Goal: Check status: Check status

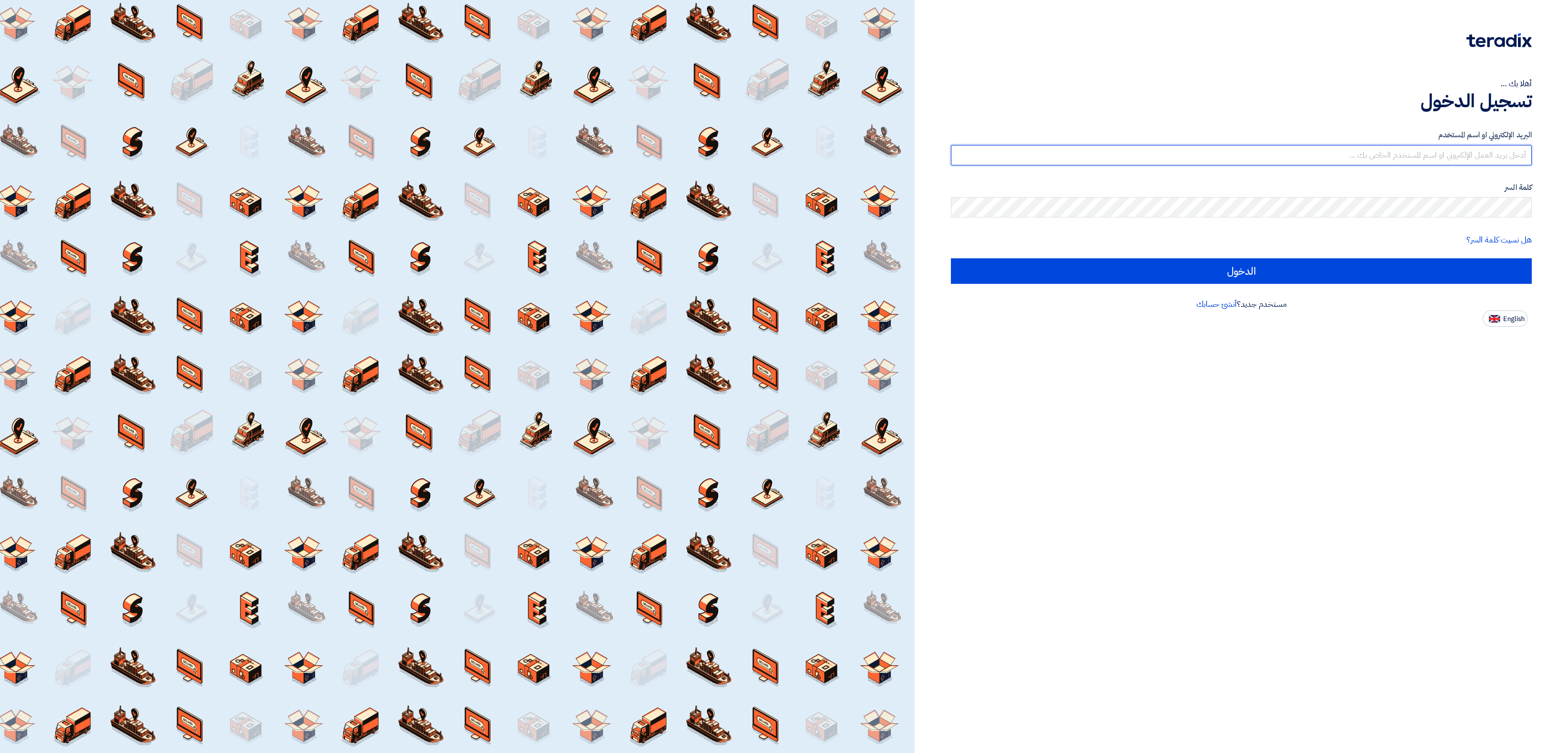
type input "[EMAIL_ADDRESS][DOMAIN_NAME]"
click at [1398, 301] on div "مستخدم جديد؟ أنشئ حسابك" at bounding box center [1241, 304] width 580 height 12
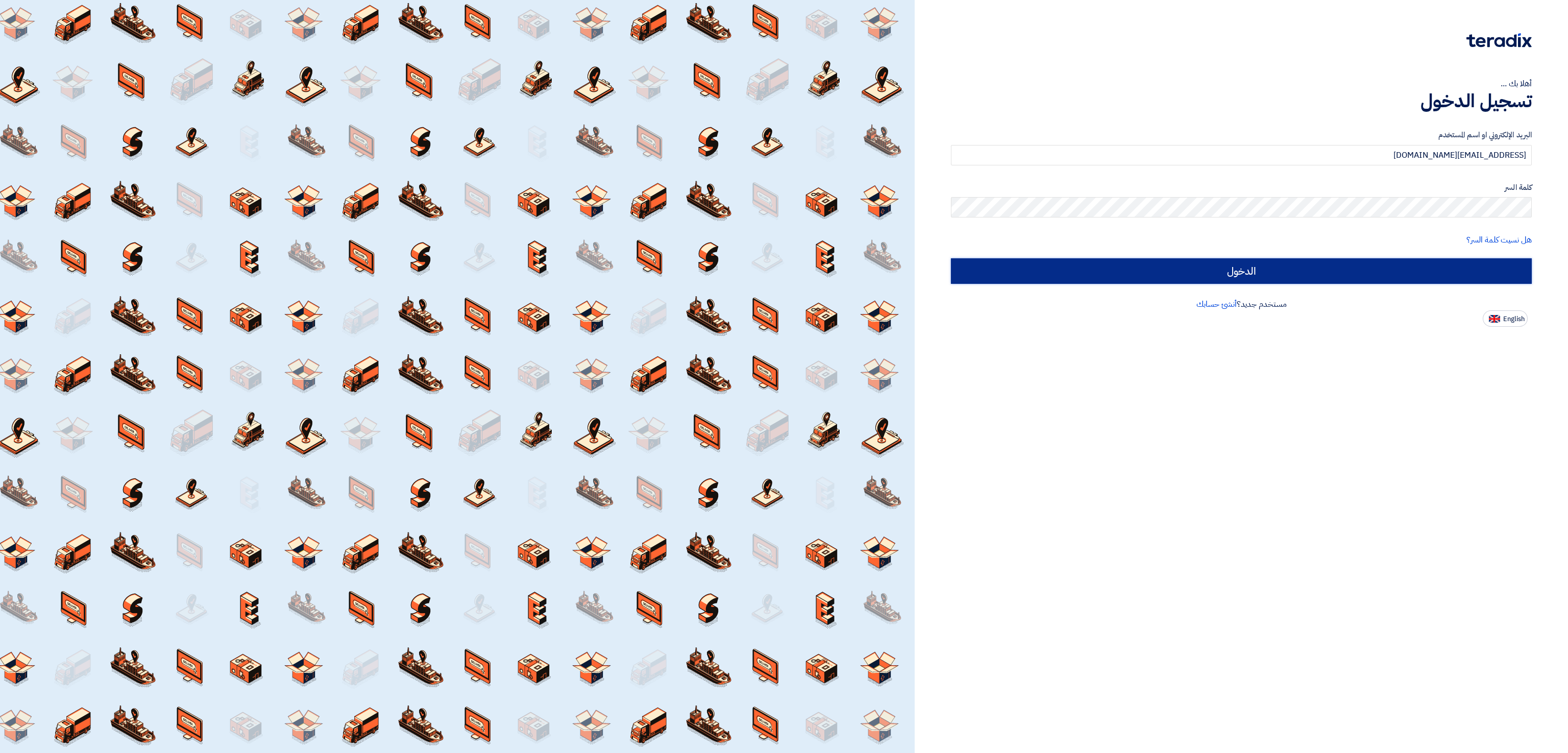
click at [1379, 278] on input "الدخول" at bounding box center [1241, 271] width 580 height 25
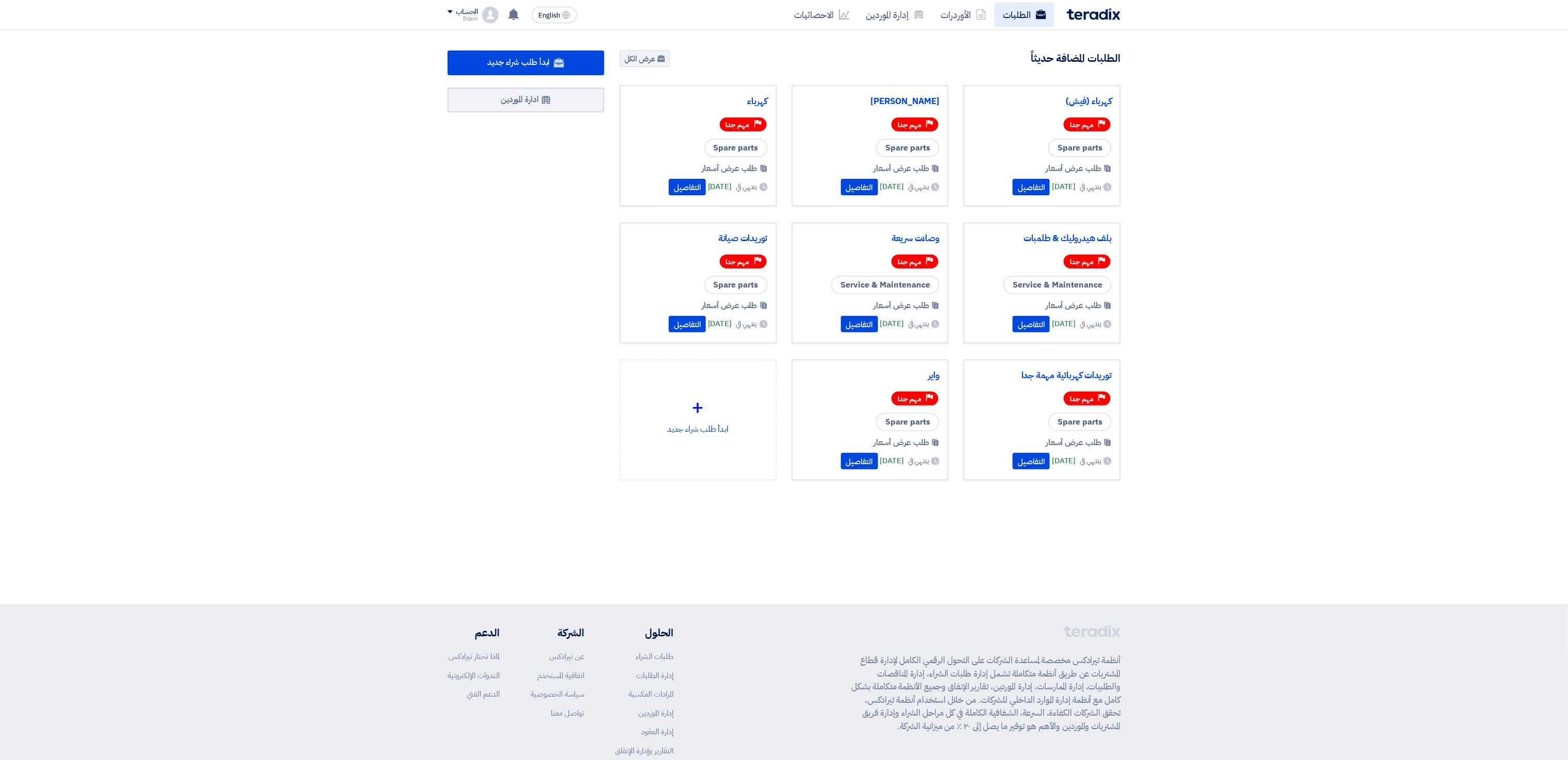
click at [1020, 22] on link "الطلبات" at bounding box center [1024, 15] width 60 height 24
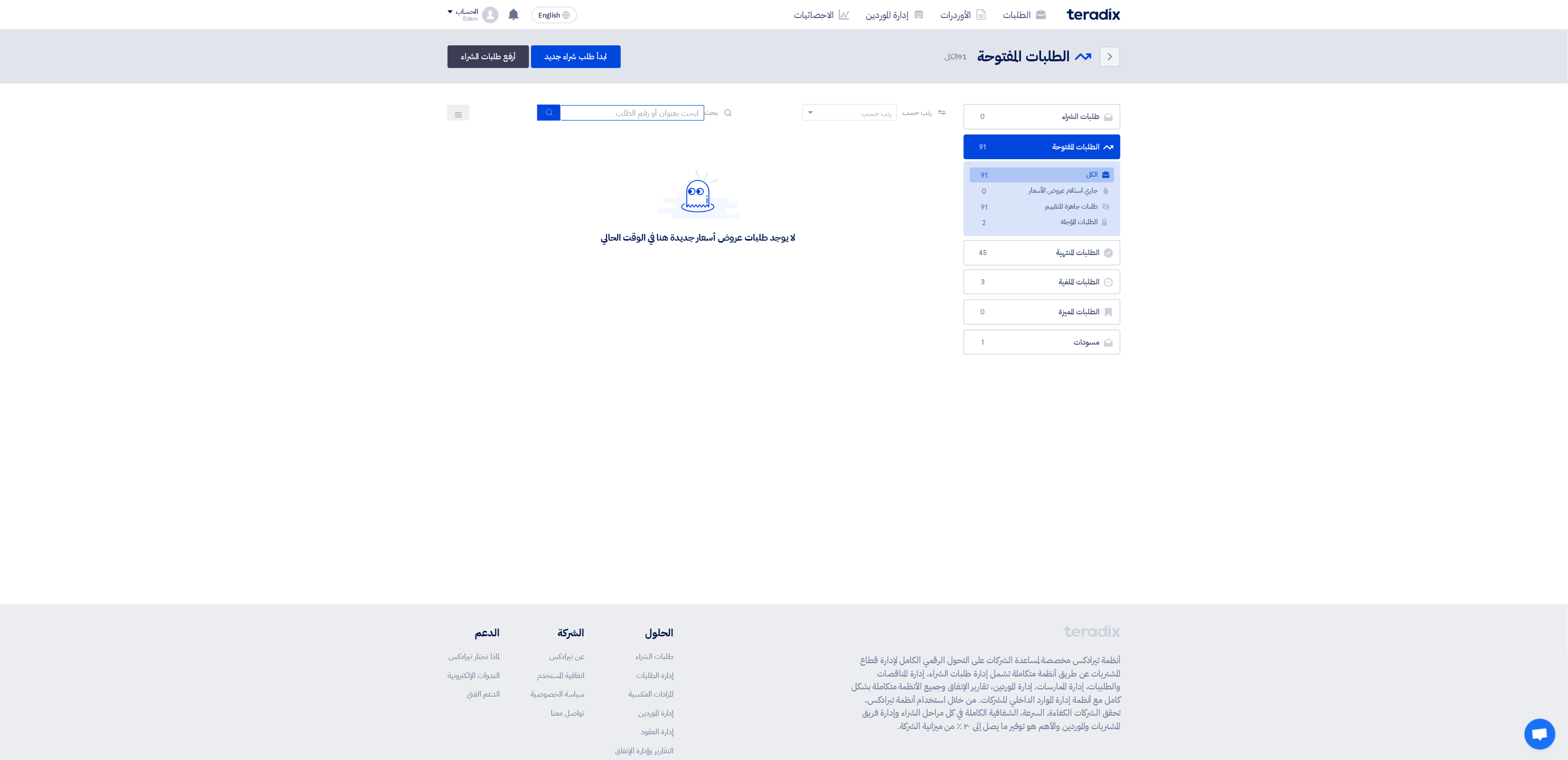
click at [653, 111] on input at bounding box center [632, 113] width 144 height 15
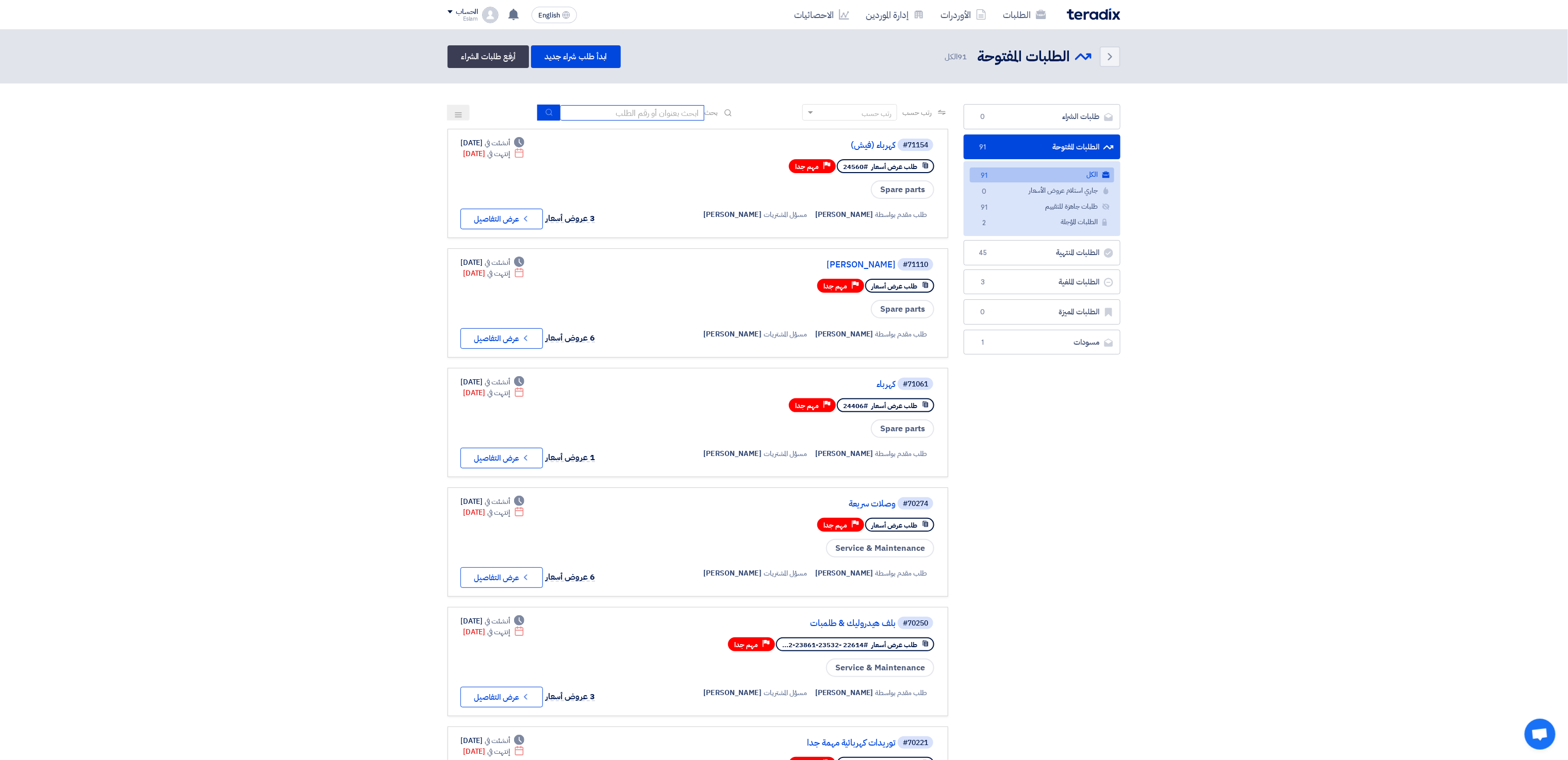
paste input "67409"
type input "67409"
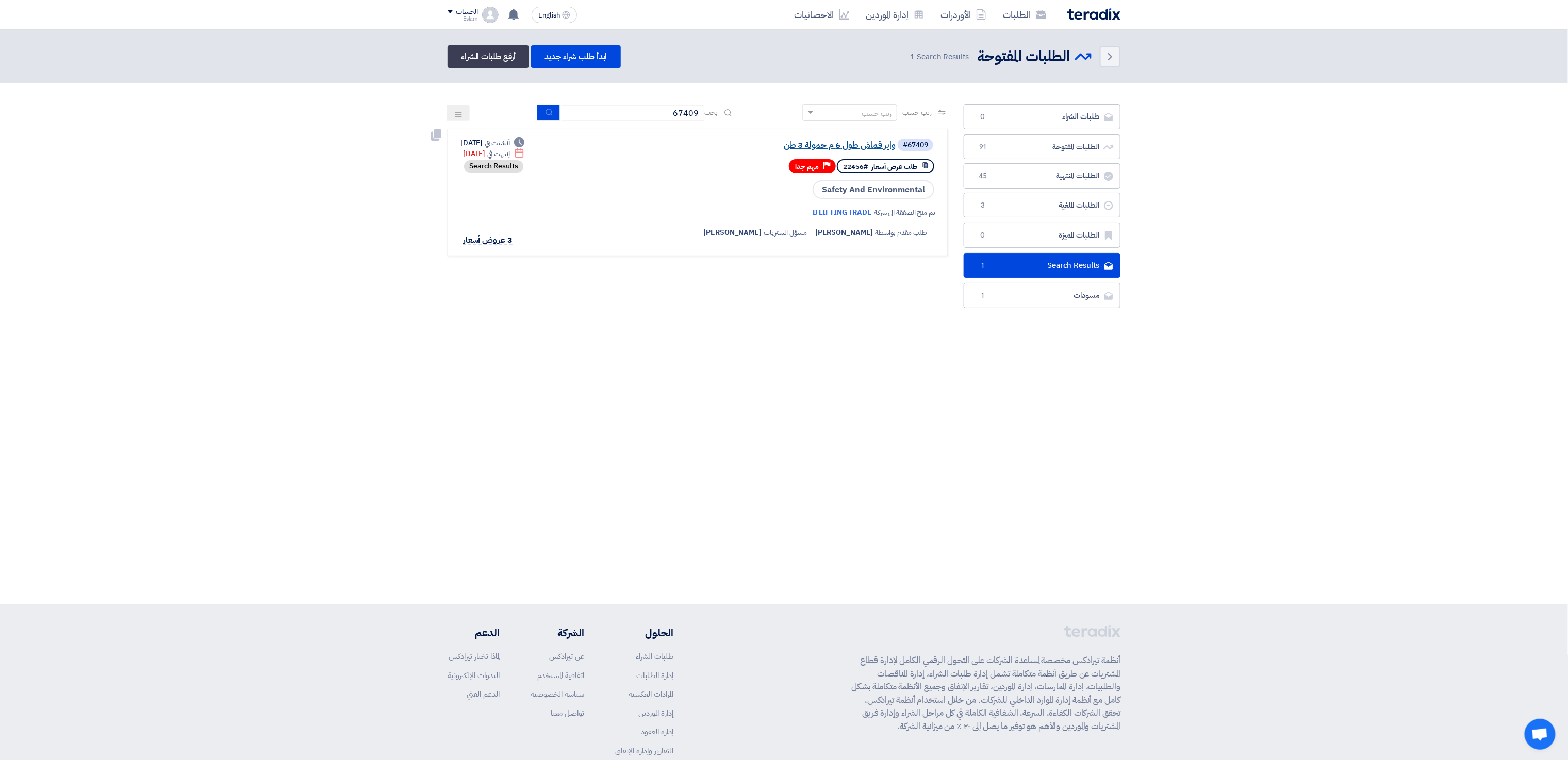
click at [809, 143] on link "واير قماش طول 6 م حمولة 3 طن" at bounding box center [792, 145] width 207 height 9
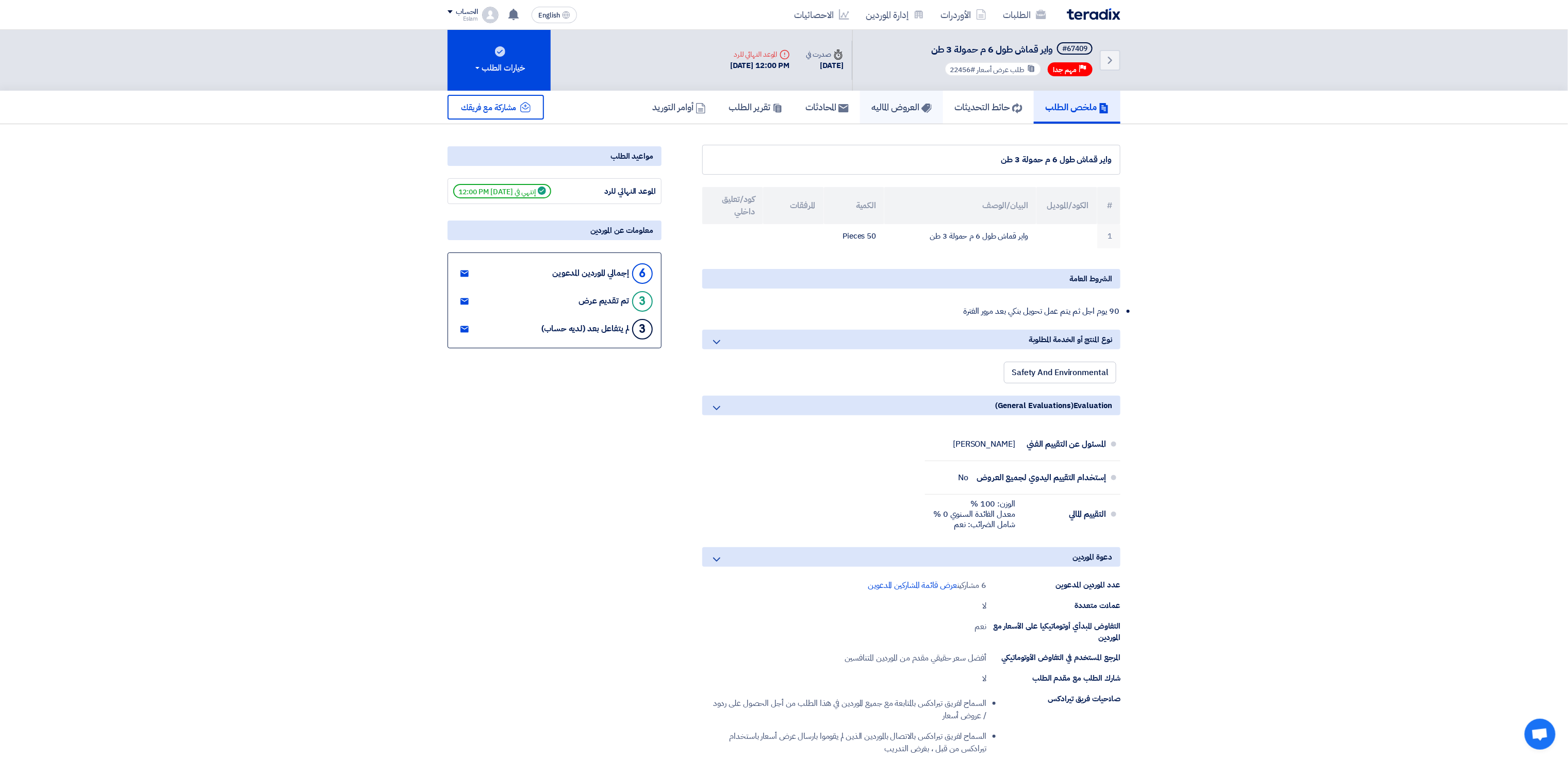
click at [890, 101] on h5 "العروض الماليه" at bounding box center [902, 107] width 60 height 12
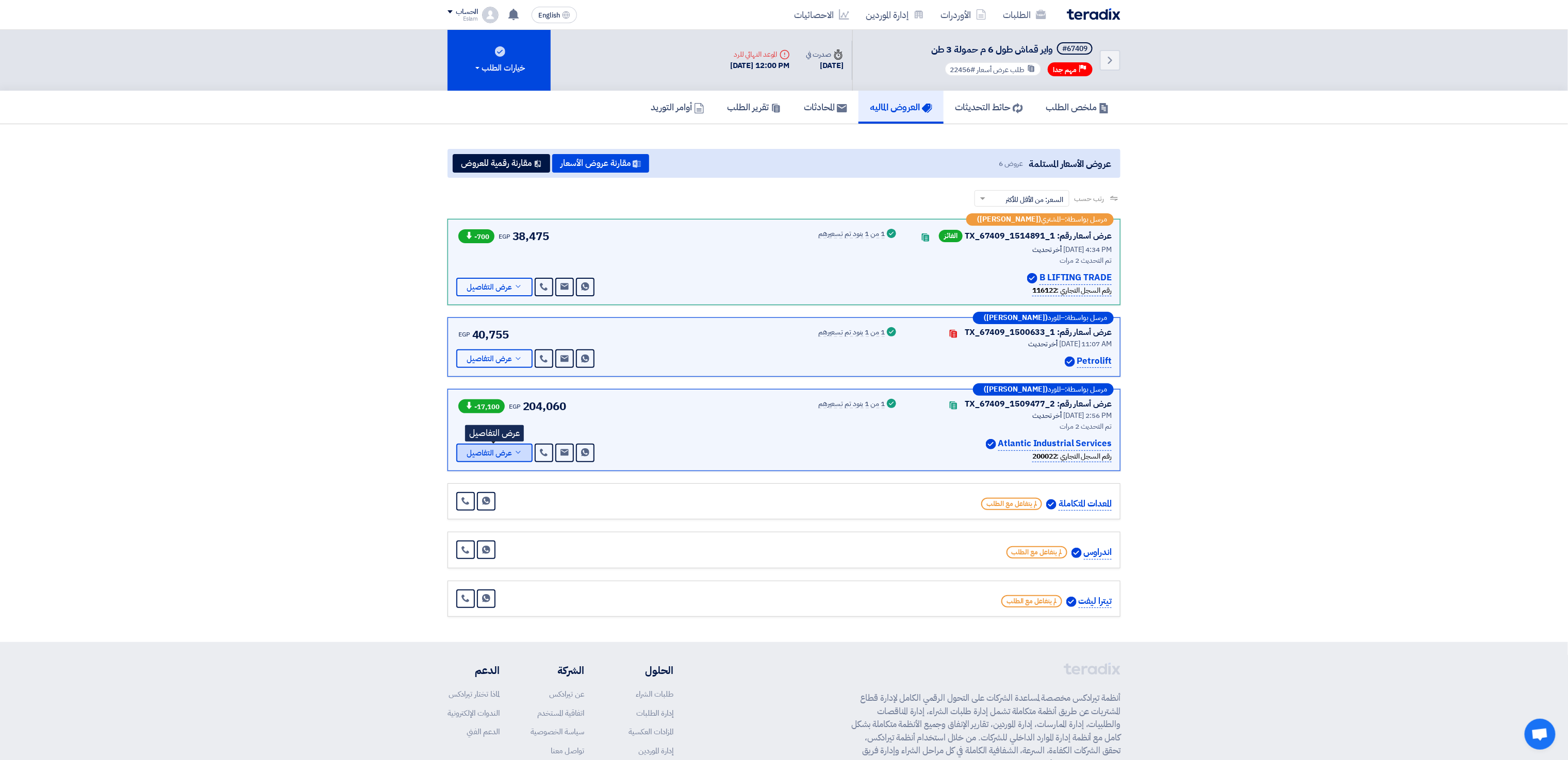
click at [519, 457] on icon at bounding box center [519, 452] width 9 height 9
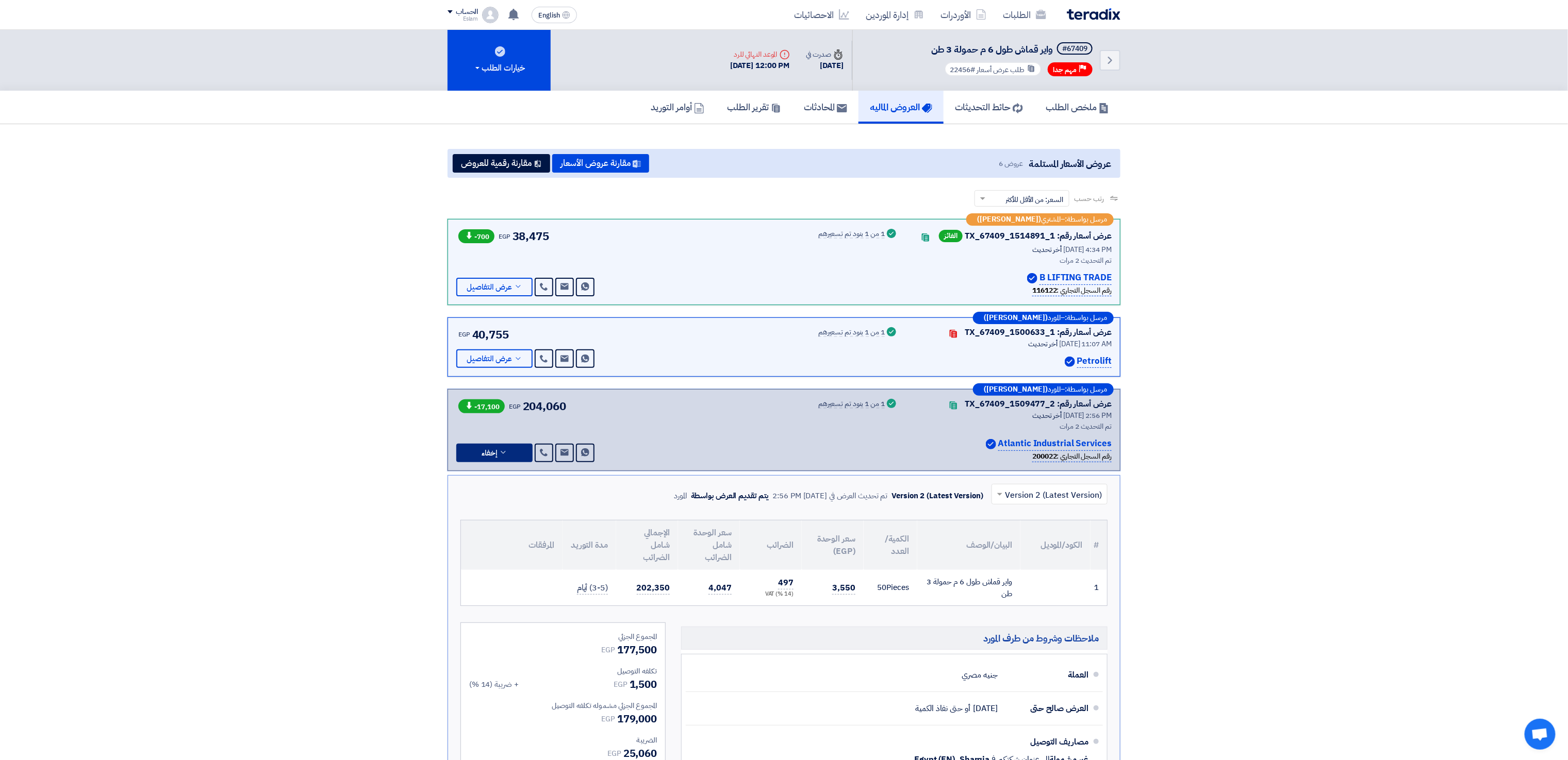
scroll to position [515, 0]
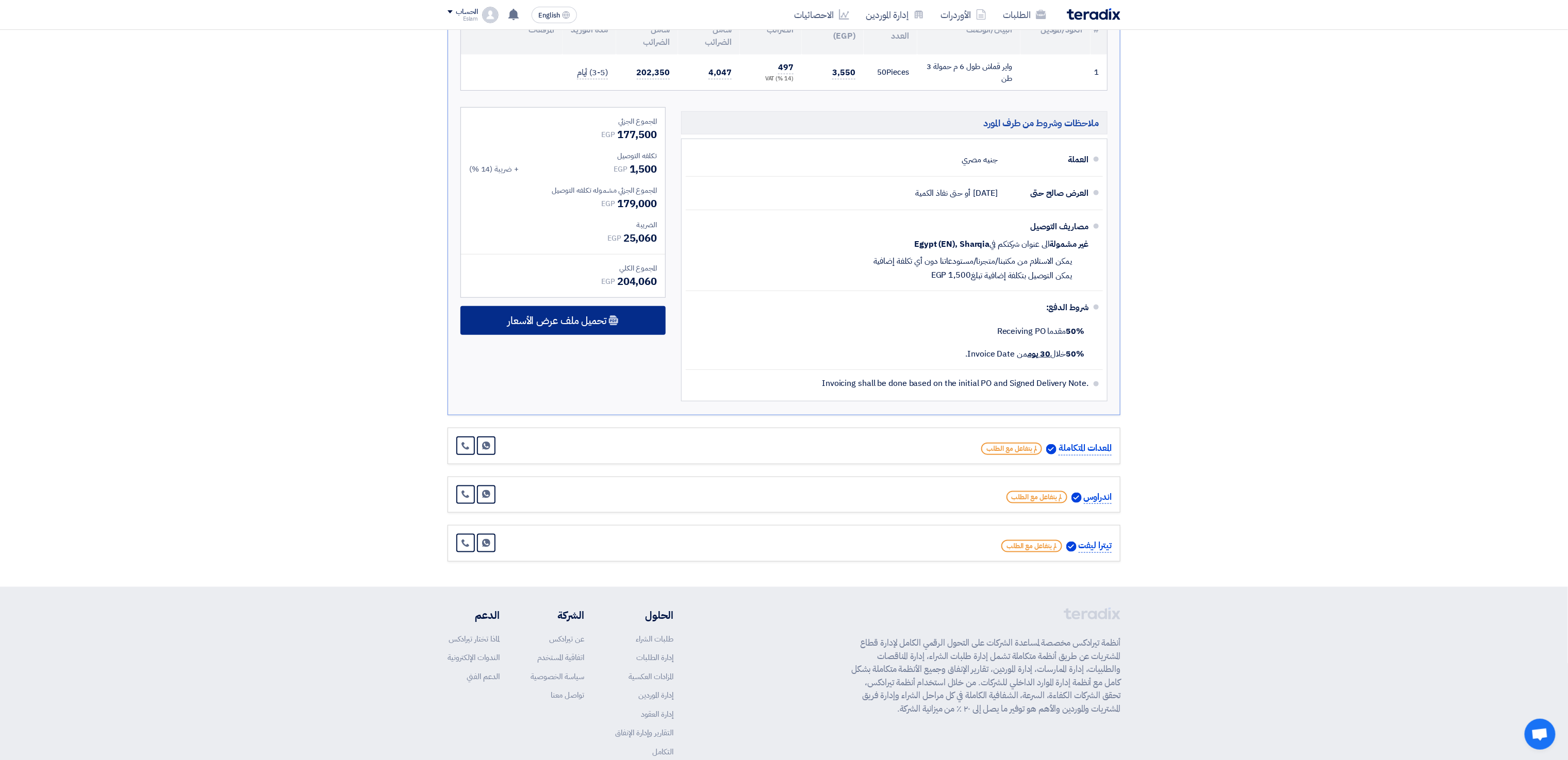
click at [568, 318] on span "تحميل ملف عرض الأسعار" at bounding box center [556, 320] width 99 height 9
click at [574, 349] on div "عربي" at bounding box center [563, 350] width 204 height 29
